Goal: Task Accomplishment & Management: Manage account settings

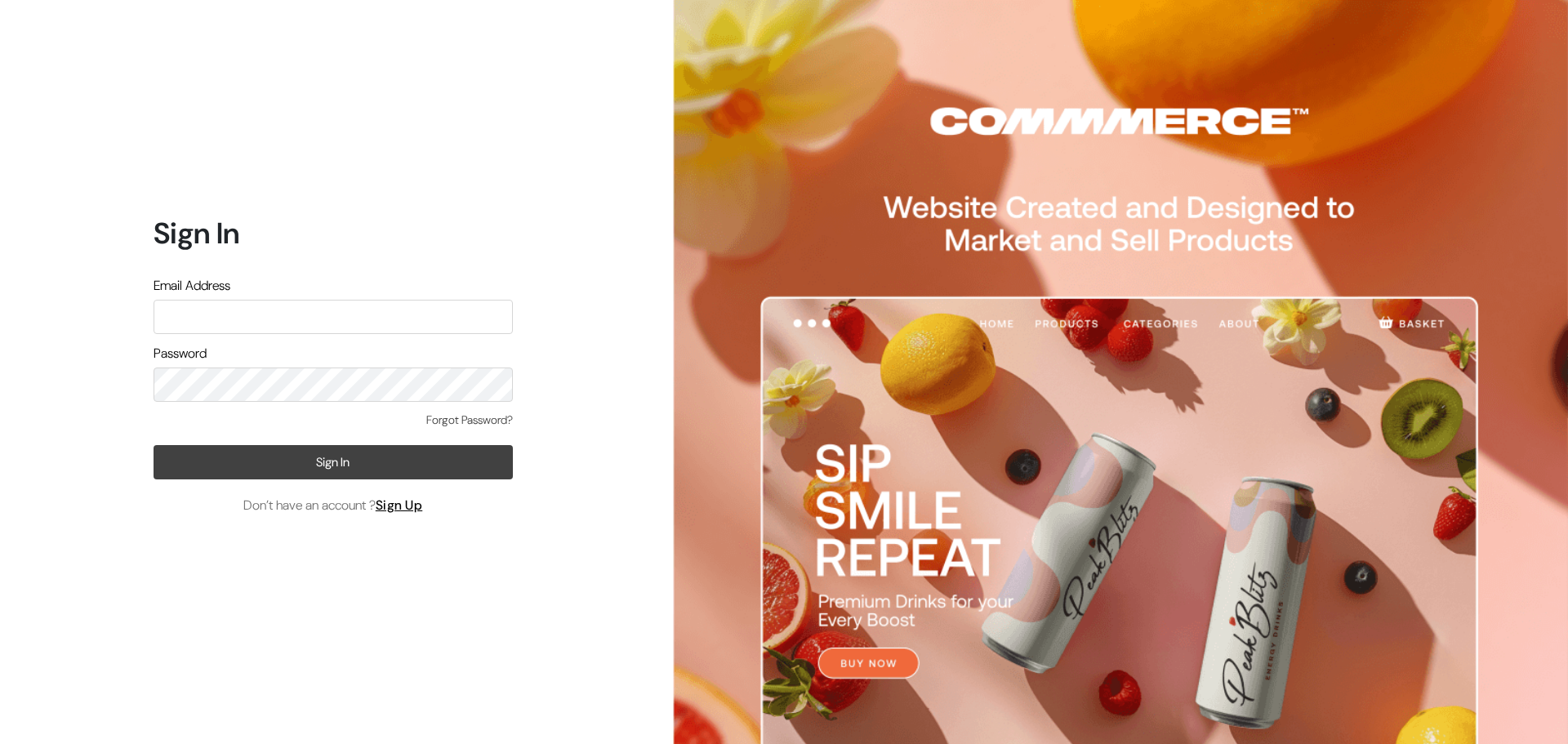
type input "[EMAIL_ADDRESS][DOMAIN_NAME]"
click at [323, 457] on button "Sign In" at bounding box center [333, 463] width 359 height 34
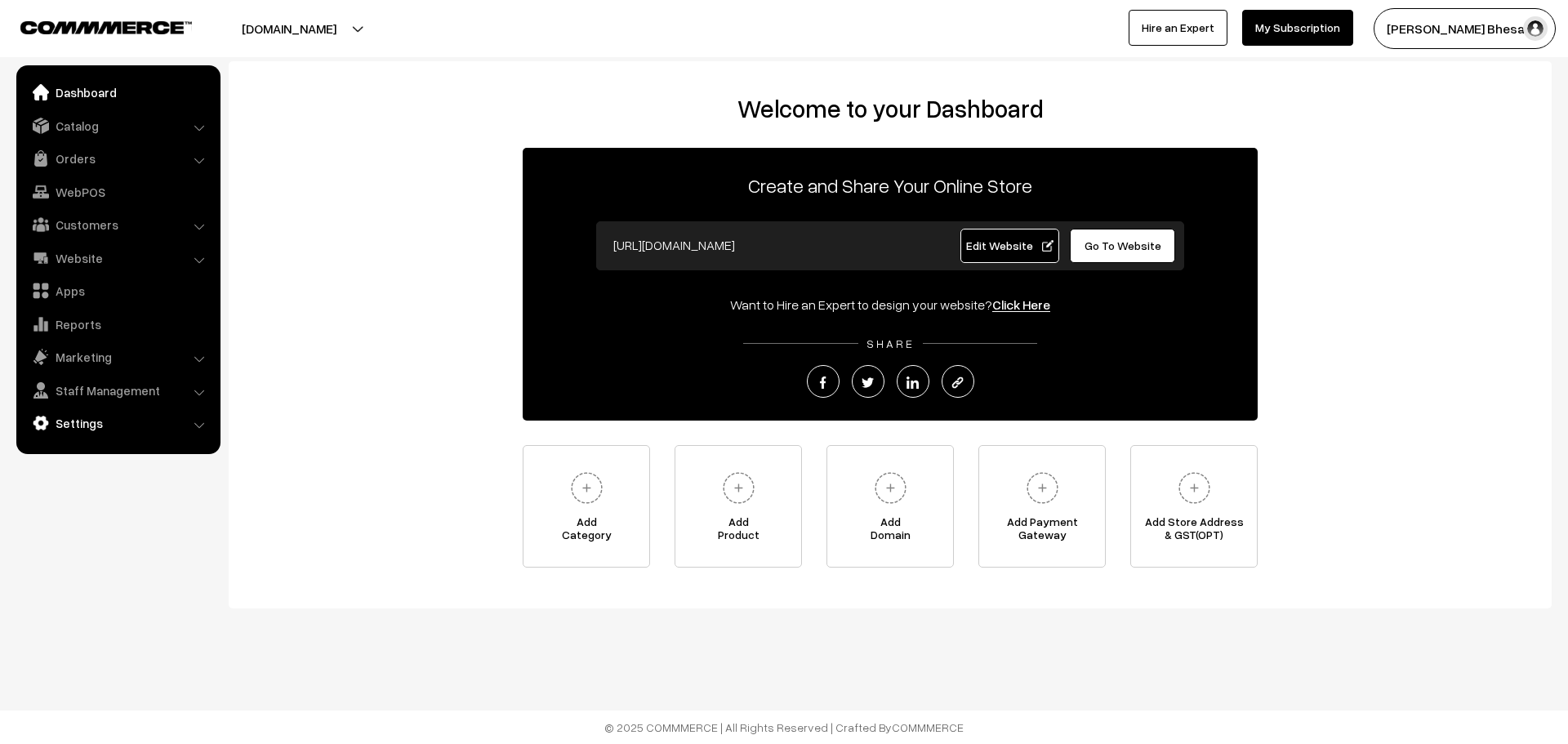
click at [107, 429] on link "Settings" at bounding box center [118, 423] width 195 height 29
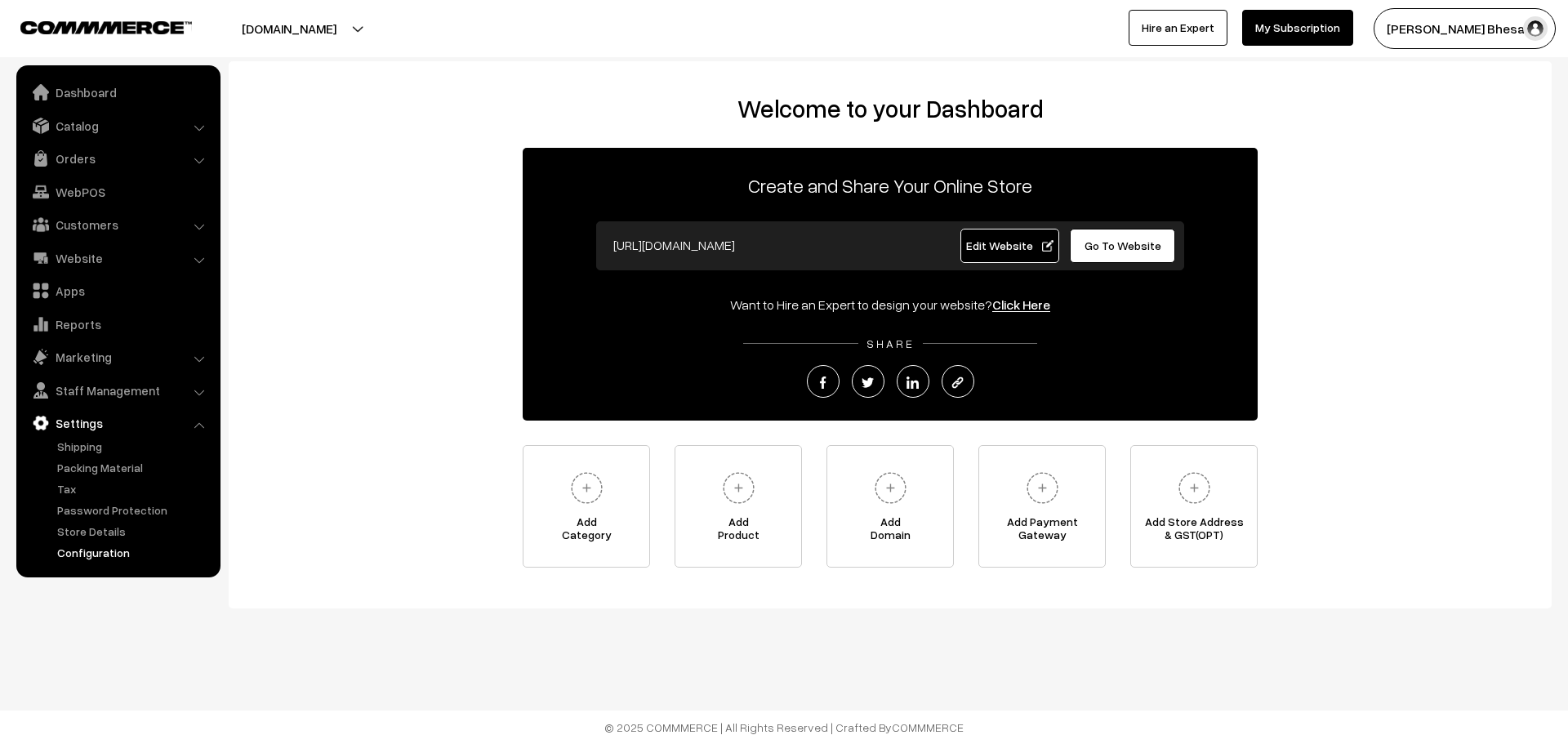
click at [99, 558] on link "Configuration" at bounding box center [134, 552] width 162 height 17
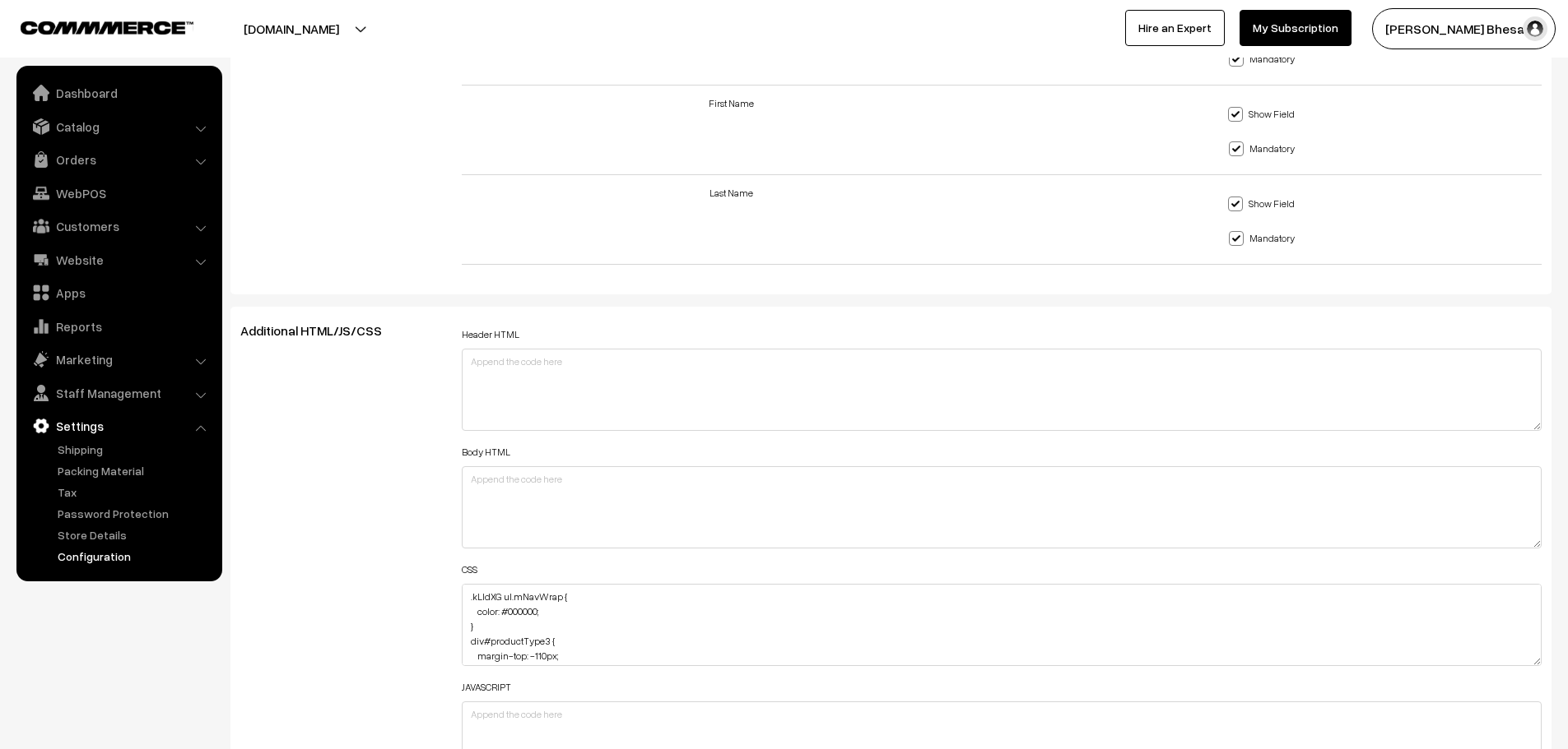
scroll to position [1654, 0]
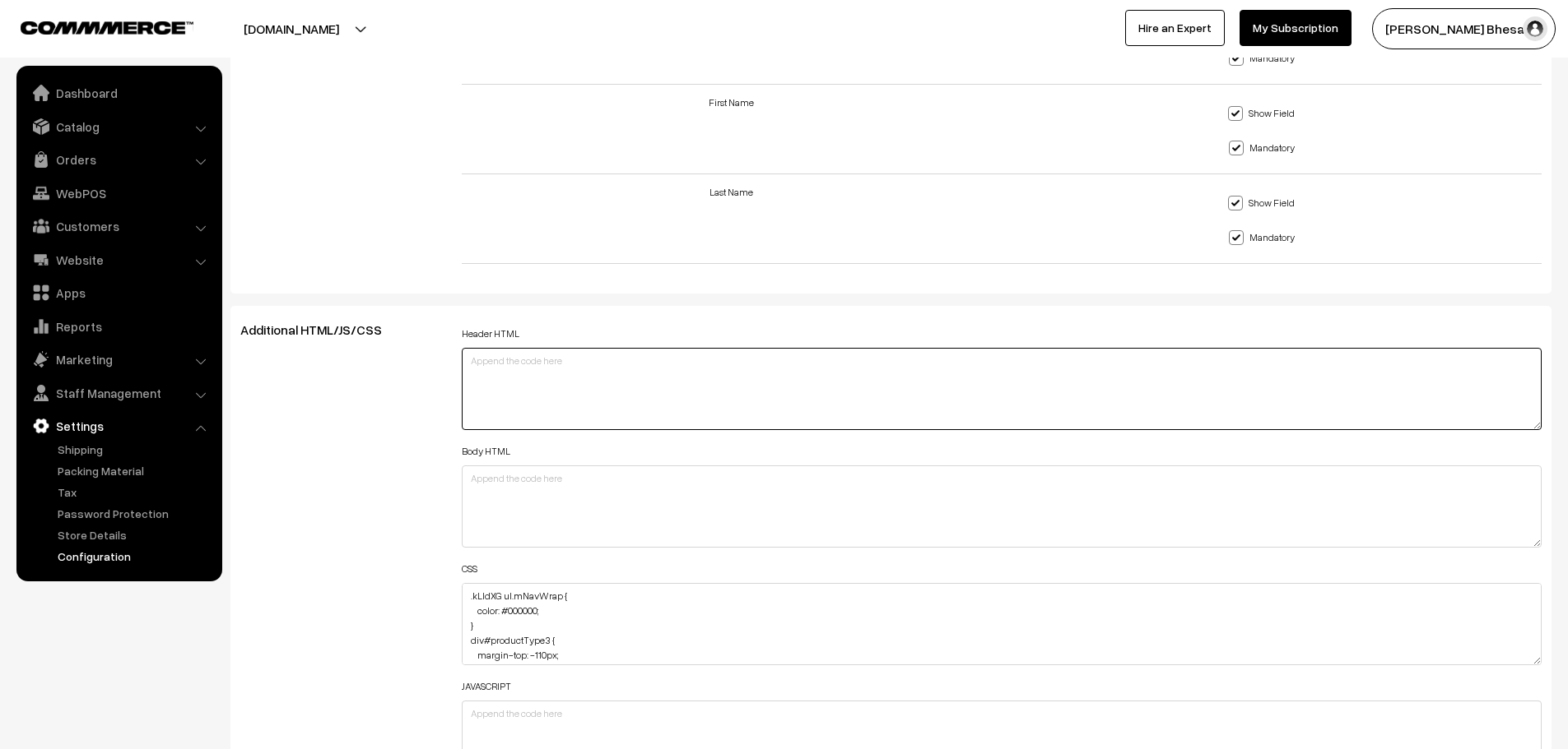
click at [609, 404] on textarea at bounding box center [1001, 389] width 1080 height 82
paste textarea "<!-- Google tag (gtag.js) --> <script async src="[URL][DOMAIN_NAME]"></script> …"
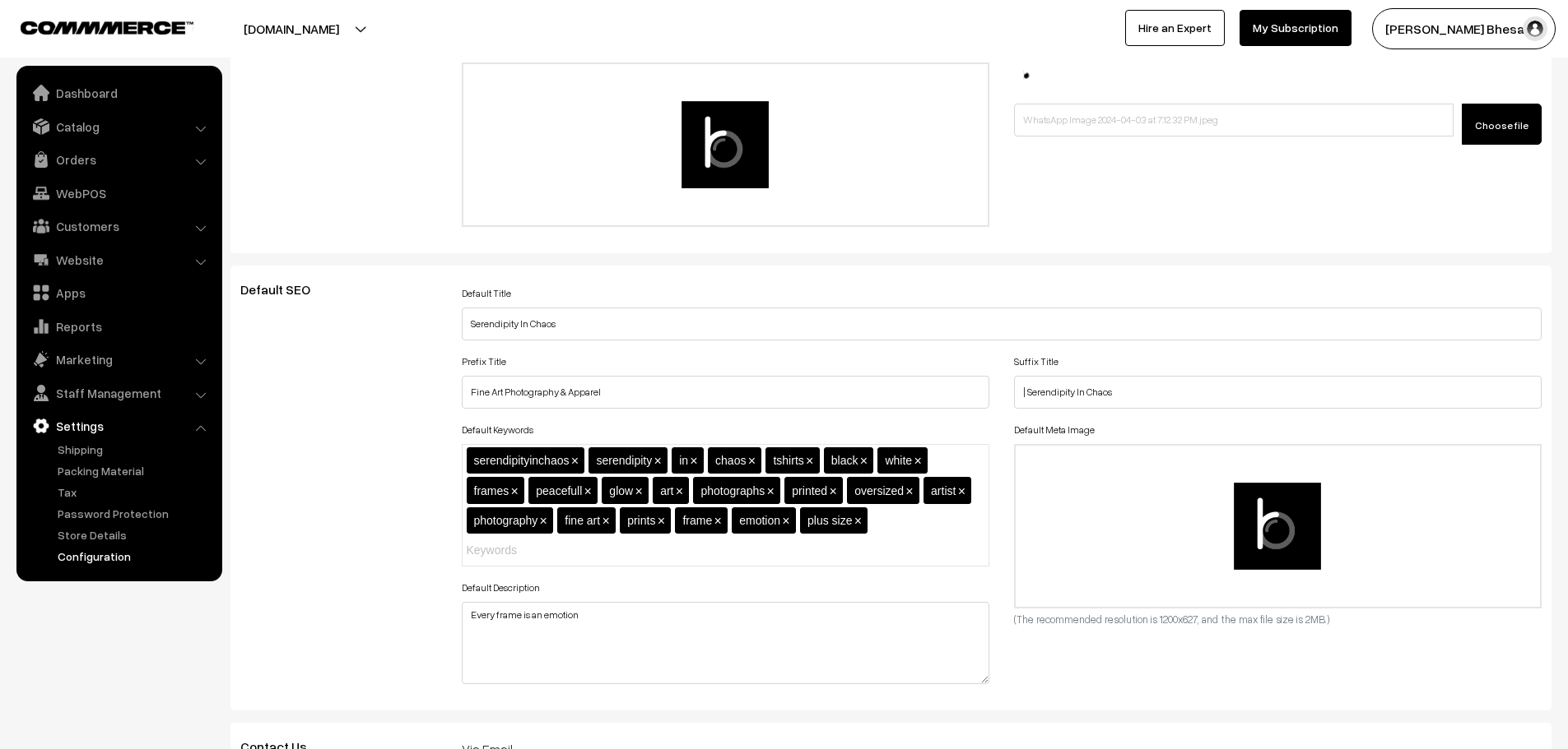
scroll to position [0, 0]
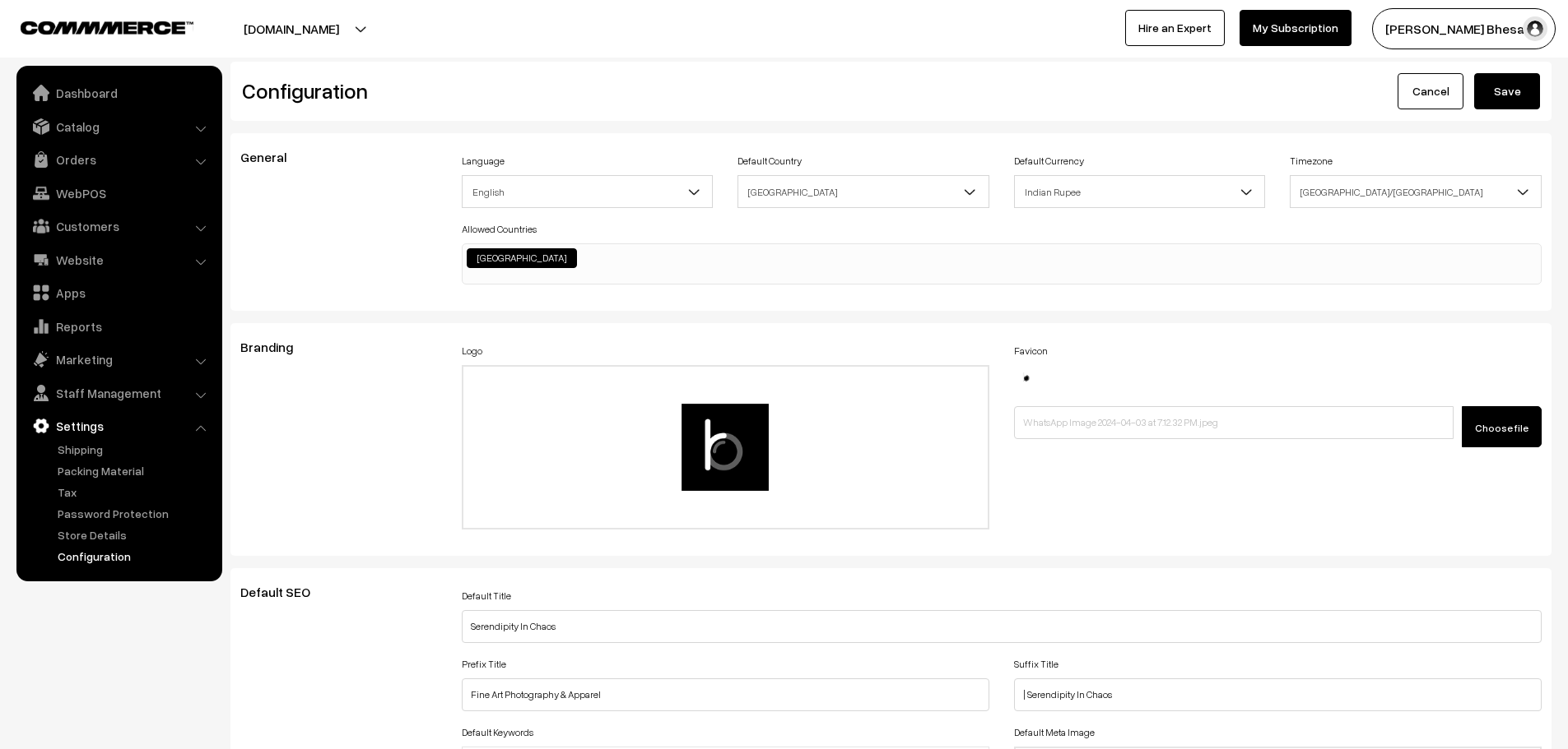
type textarea "<!-- Google tag (gtag.js) --> <script async src="[URL][DOMAIN_NAME]"></script> …"
click at [1516, 84] on button "Save" at bounding box center [1507, 91] width 66 height 36
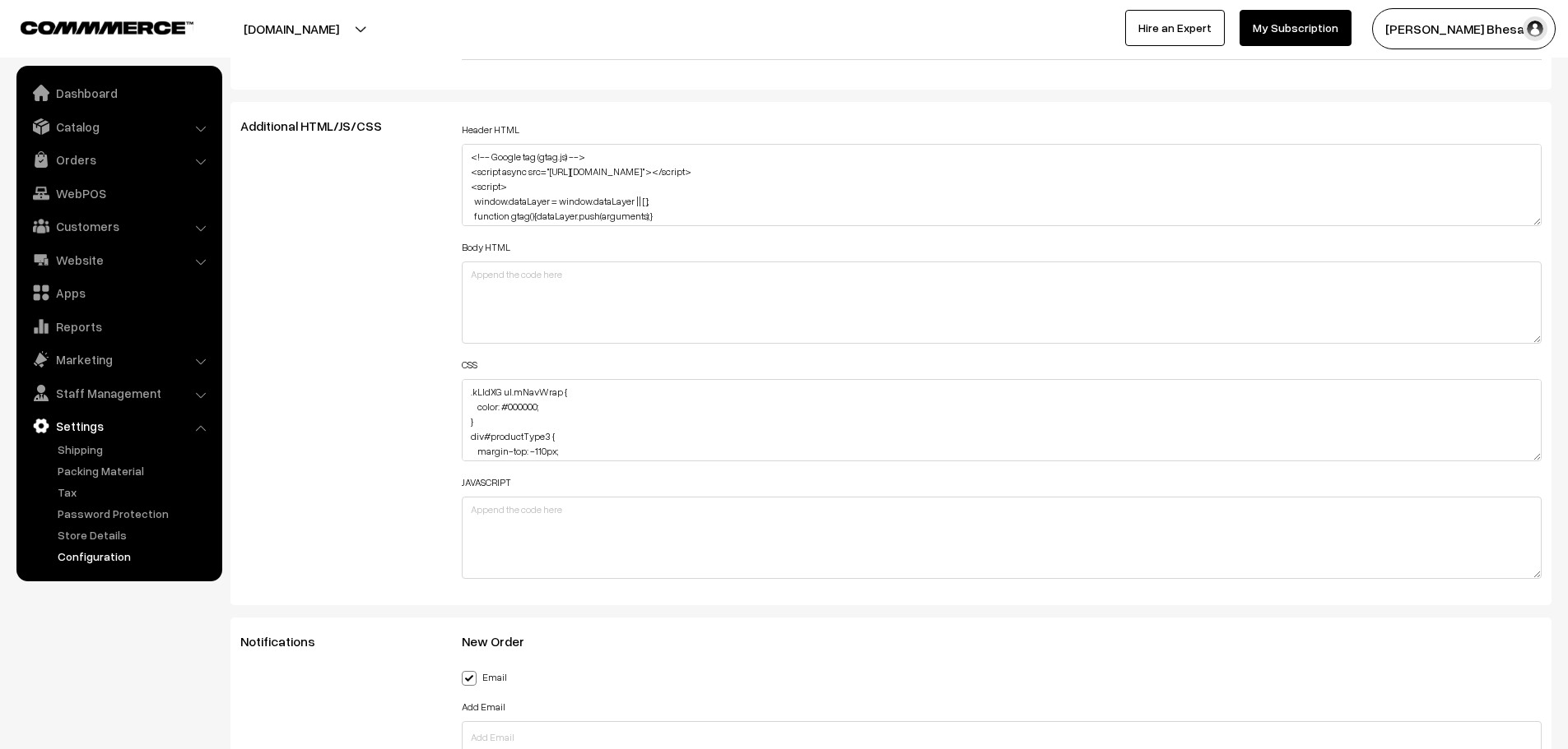
scroll to position [1862, 0]
